Goal: Task Accomplishment & Management: Use online tool/utility

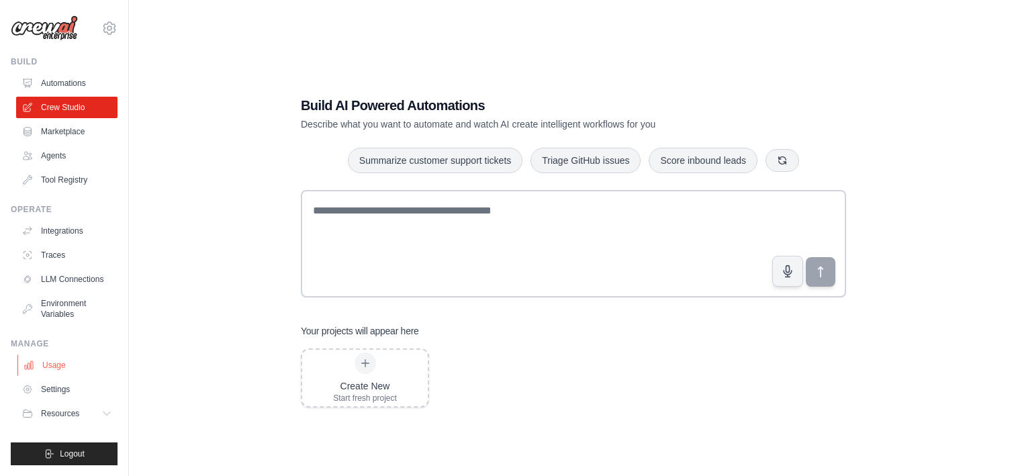
click at [50, 363] on link "Usage" at bounding box center [67, 364] width 101 height 21
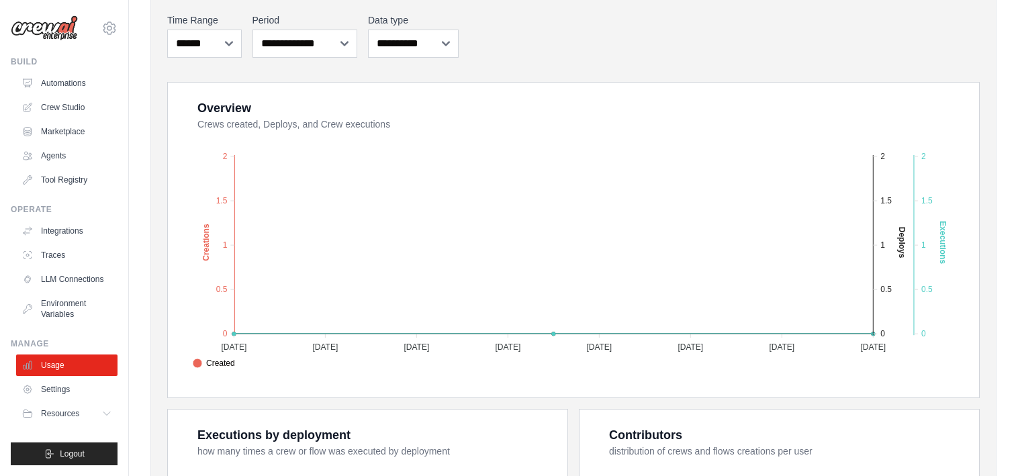
scroll to position [175, 0]
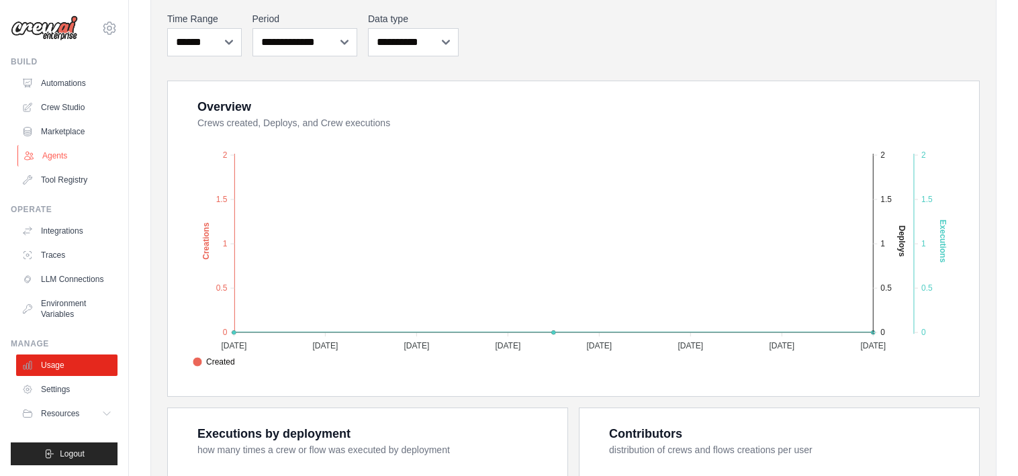
click at [54, 150] on link "Agents" at bounding box center [67, 155] width 101 height 21
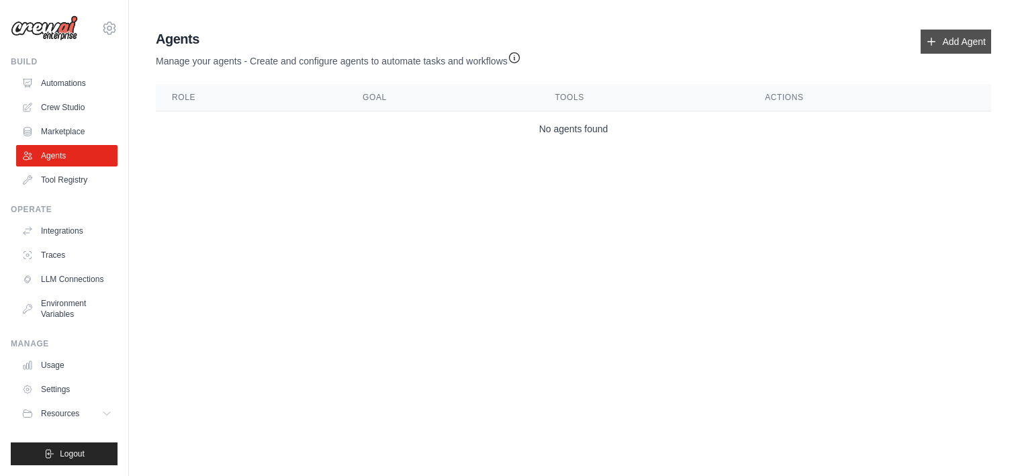
click at [957, 50] on link "Add Agent" at bounding box center [955, 42] width 70 height 24
